Goal: Find specific page/section: Find specific page/section

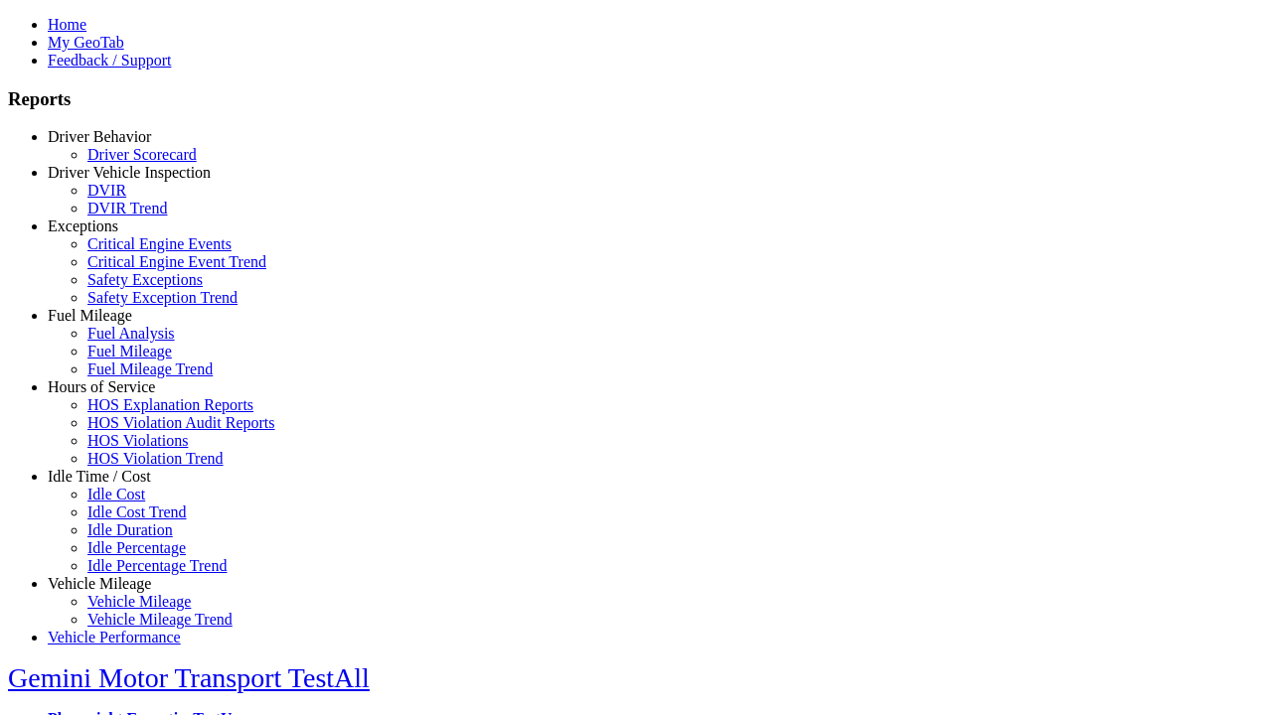
click at [114, 485] on link "Idle Time / Cost" at bounding box center [99, 476] width 103 height 17
click at [129, 503] on link "Idle Cost" at bounding box center [116, 494] width 58 height 17
select select "**"
type input "**********"
